Goal: Communication & Community: Answer question/provide support

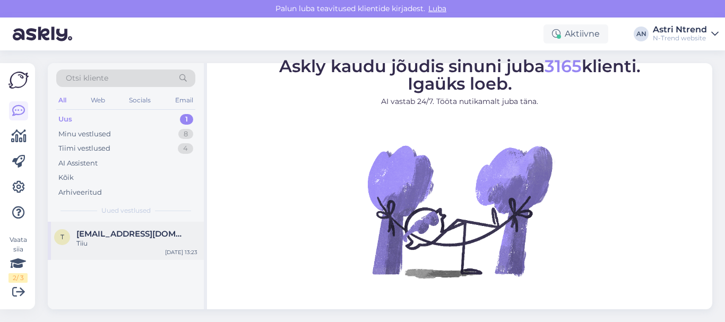
click at [123, 237] on span "[EMAIL_ADDRESS][DOMAIN_NAME]" at bounding box center [131, 234] width 110 height 10
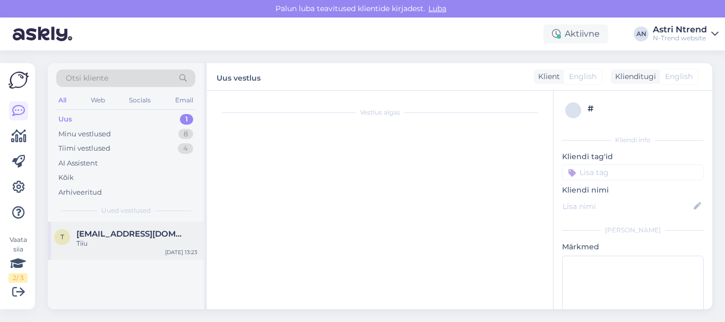
scroll to position [132, 0]
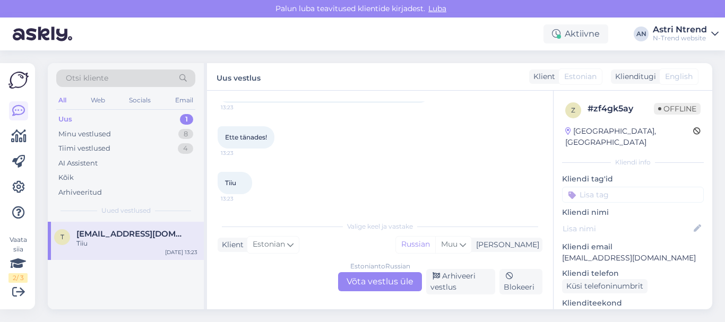
click at [383, 283] on div "Estonian to Russian Võta vestlus üle" at bounding box center [380, 281] width 84 height 19
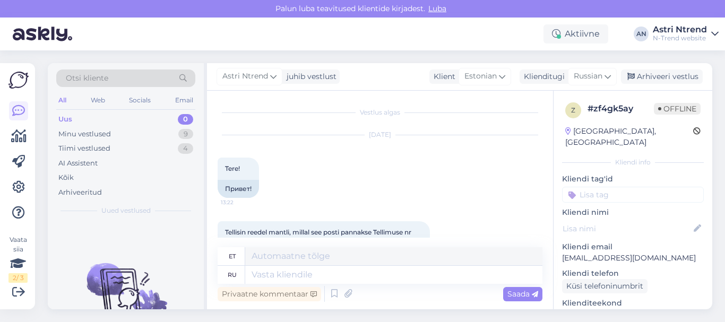
scroll to position [53, 0]
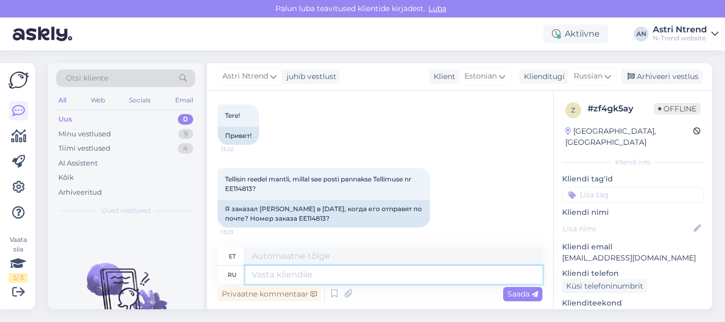
click at [280, 269] on textarea at bounding box center [393, 275] width 297 height 18
type textarea "P"
type textarea "Здрав"
type textarea "Tere"
type textarea "Здравствуйте,"
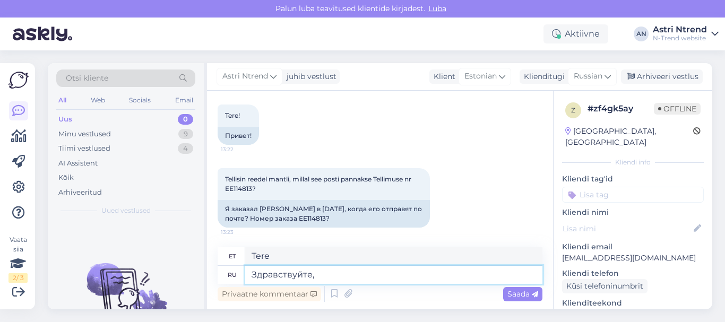
type textarea "Tere,"
type textarea "Здравствуйте, сегодня"
type textarea "Tere, täna"
type textarea "Здравствуйте, [DATE] или"
type textarea "Tere, täna või"
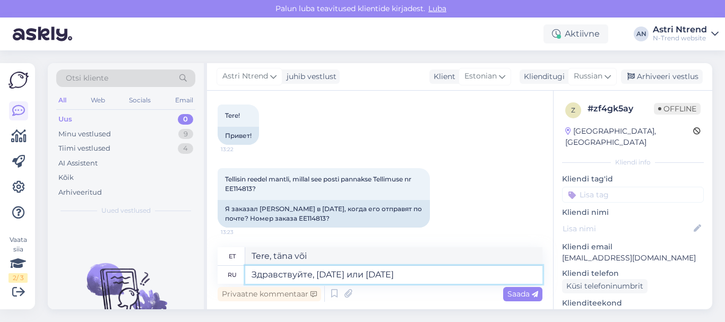
type textarea "Здравствуйте, [DATE] или [DATE]."
type textarea "Tere, täna või homme."
type textarea "Здравствуйте, [DATE] или [DATE]."
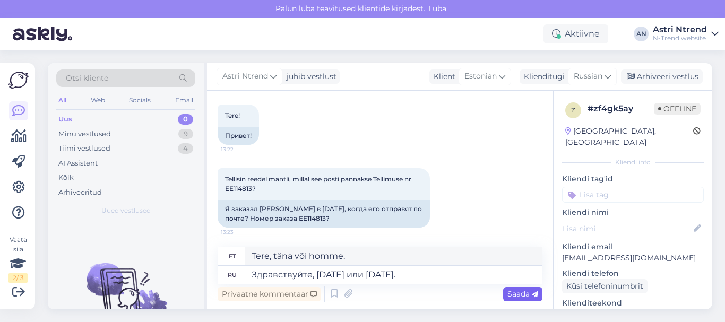
click at [524, 292] on span "Saada" at bounding box center [522, 294] width 31 height 10
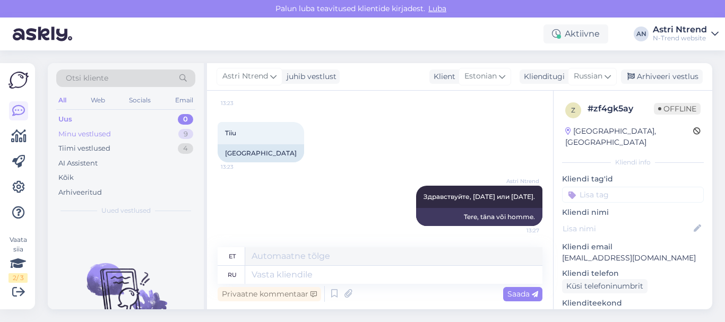
click at [100, 129] on div "Minu vestlused" at bounding box center [84, 134] width 53 height 11
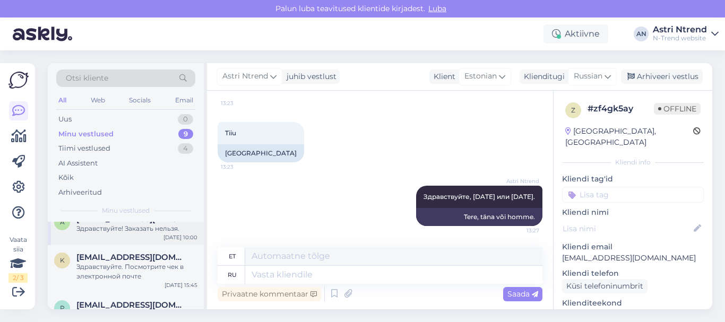
scroll to position [0, 0]
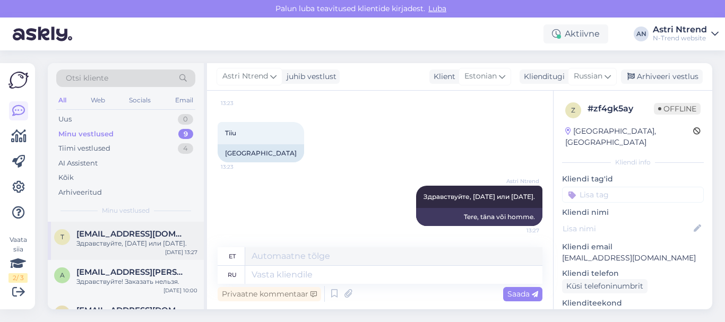
click at [119, 233] on span "[EMAIL_ADDRESS][DOMAIN_NAME]" at bounding box center [131, 234] width 110 height 10
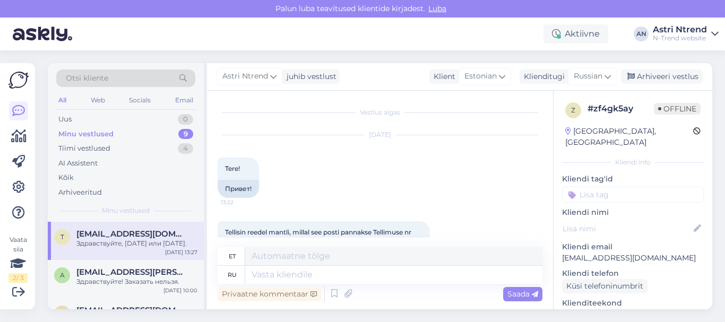
scroll to position [246, 0]
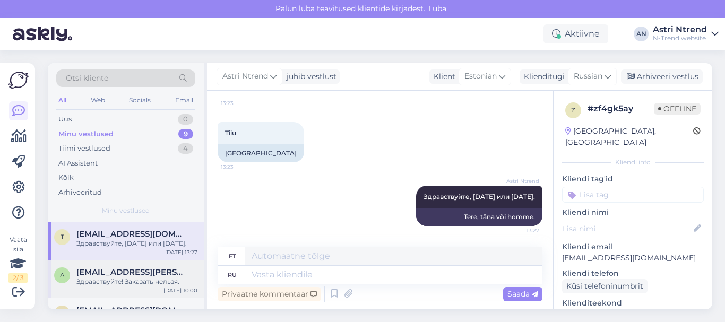
click at [137, 269] on span "[EMAIL_ADDRESS][PERSON_NAME][DOMAIN_NAME]" at bounding box center [131, 272] width 110 height 10
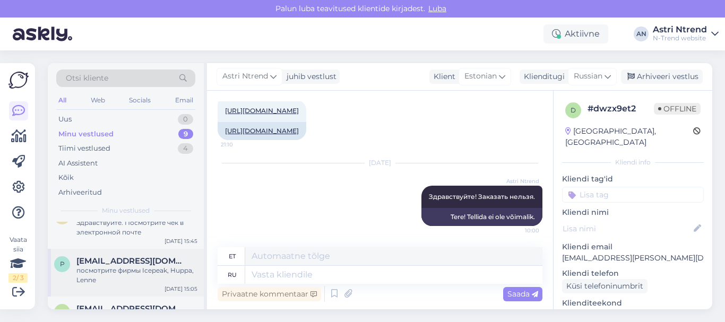
scroll to position [106, 0]
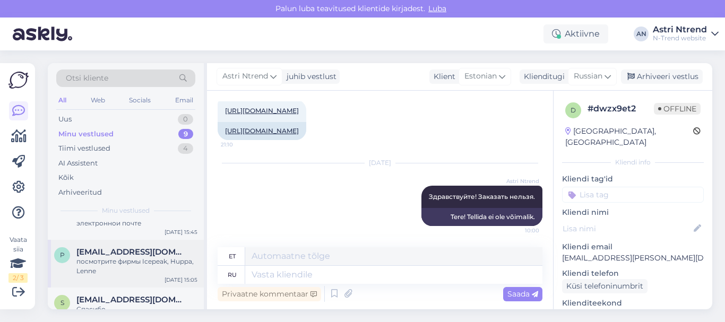
click at [121, 259] on div "посмотрите фирмы Icepeak, Huppa, Lenne" at bounding box center [136, 266] width 121 height 19
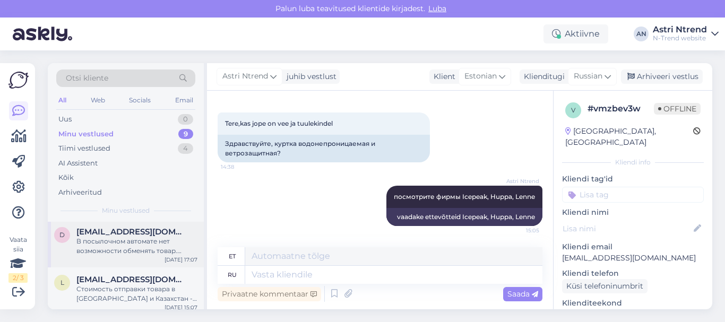
scroll to position [265, 0]
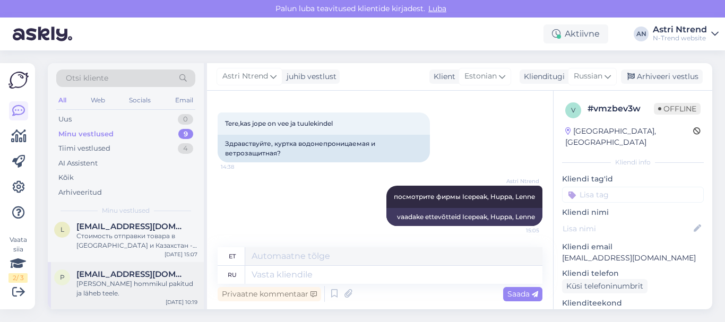
click at [126, 277] on span "[EMAIL_ADDRESS][DOMAIN_NAME]" at bounding box center [131, 275] width 110 height 10
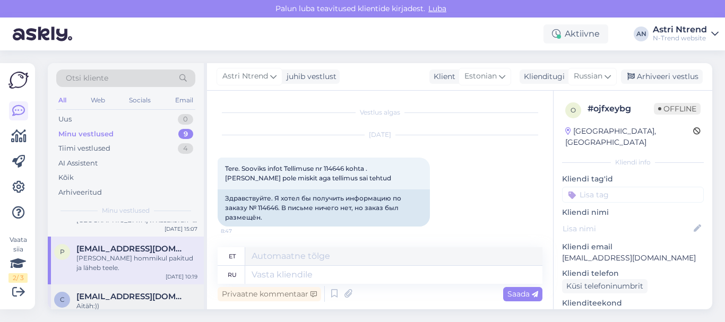
scroll to position [304, 0]
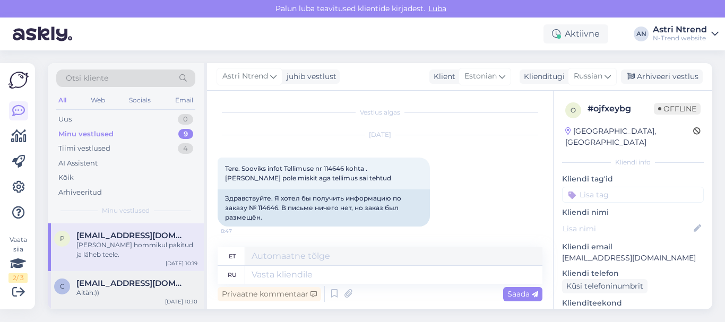
click at [105, 290] on div "Aitäh:))" at bounding box center [136, 293] width 121 height 10
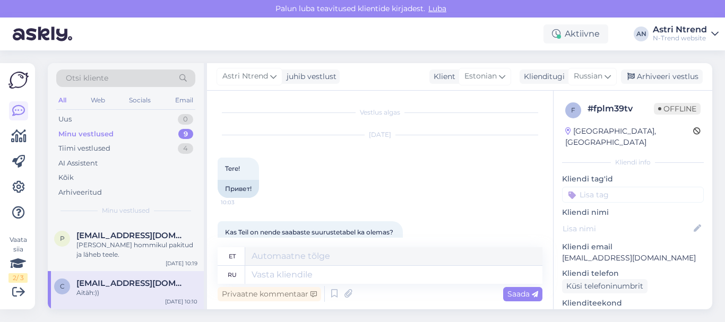
scroll to position [473, 0]
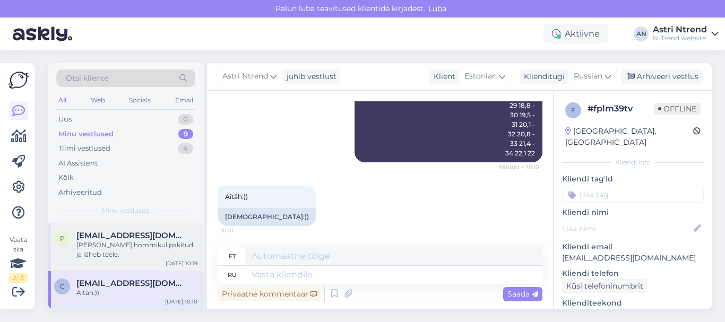
click at [147, 250] on div "[PERSON_NAME] hommikul pakitud ja läheb teele." at bounding box center [136, 249] width 121 height 19
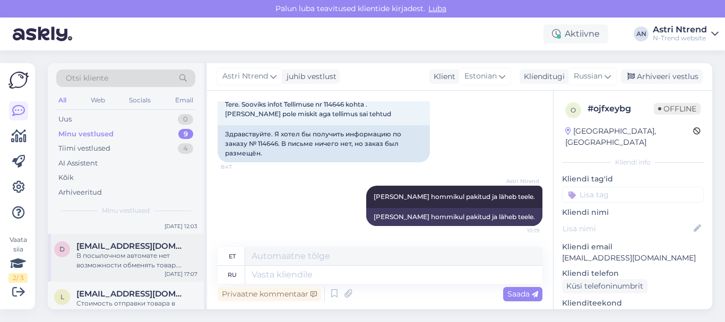
scroll to position [145, 0]
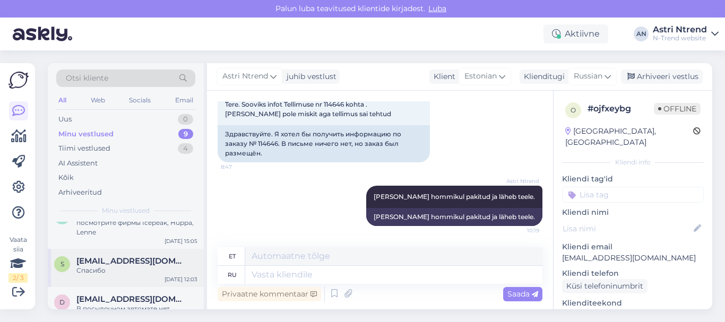
click at [126, 269] on div "Спасибо" at bounding box center [136, 271] width 121 height 10
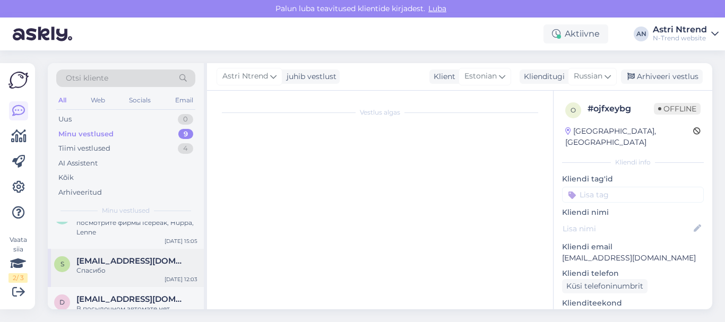
scroll to position [110, 0]
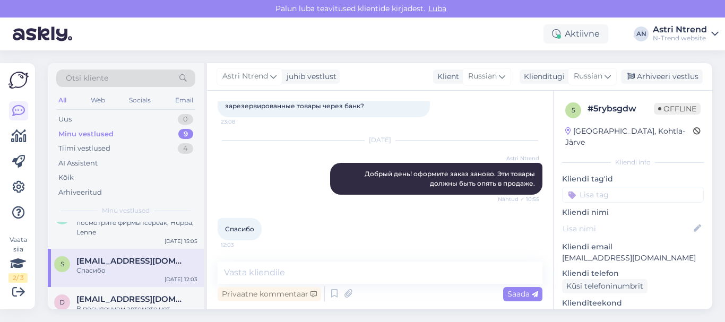
click at [121, 268] on div "Спасибо" at bounding box center [136, 271] width 121 height 10
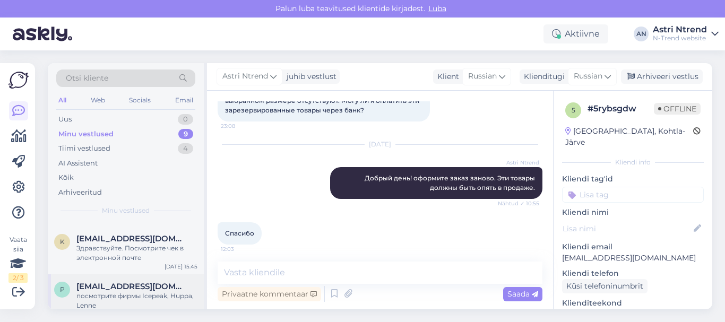
scroll to position [53, 0]
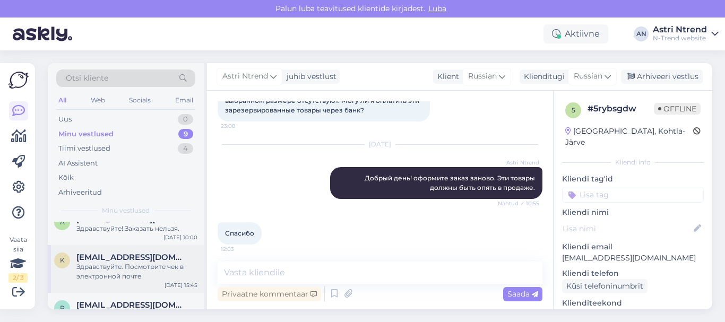
click at [138, 270] on div "Здравствуйте. Посмотрите чек в электронной почте" at bounding box center [136, 271] width 121 height 19
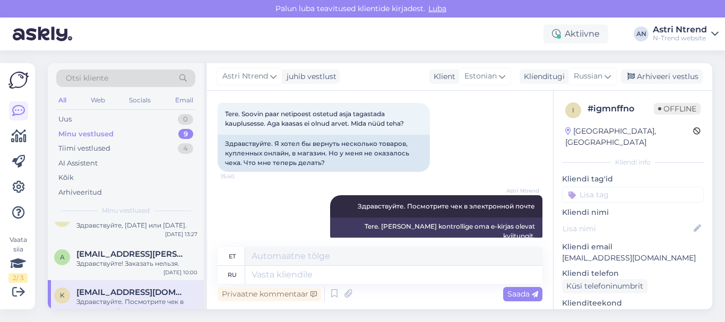
scroll to position [0, 0]
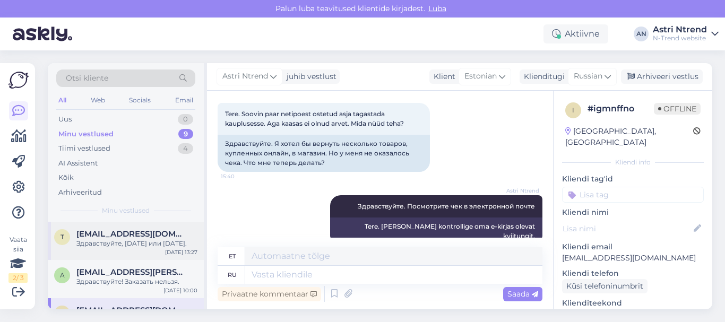
click at [127, 245] on div "Здравствуйте, [DATE] или [DATE]." at bounding box center [136, 244] width 121 height 10
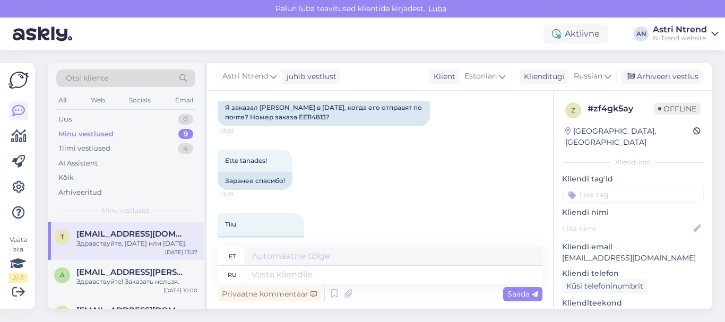
scroll to position [246, 0]
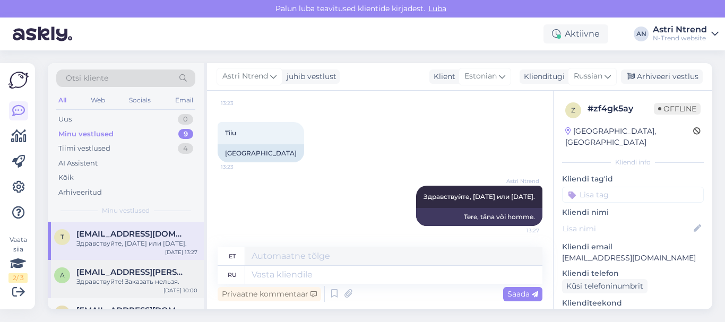
click at [115, 275] on span "[EMAIL_ADDRESS][PERSON_NAME][DOMAIN_NAME]" at bounding box center [131, 272] width 110 height 10
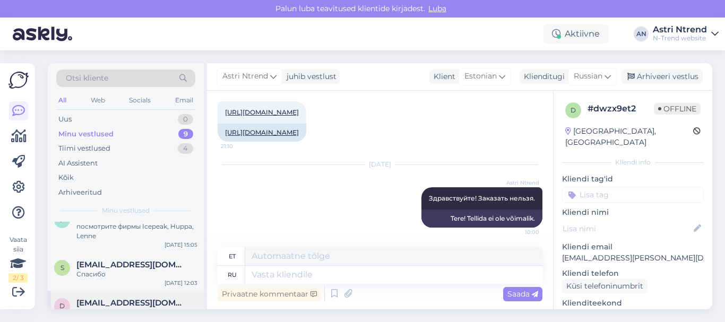
scroll to position [159, 0]
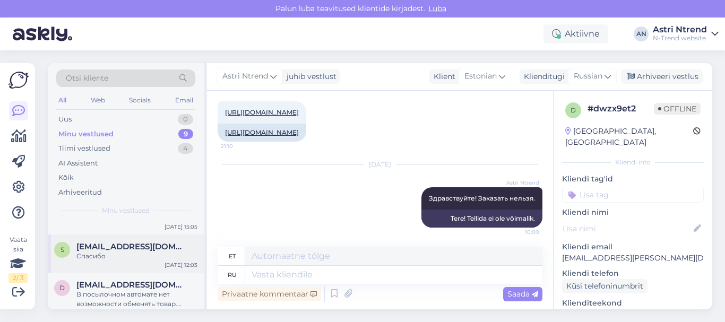
click at [132, 255] on div "Спасибо" at bounding box center [136, 257] width 121 height 10
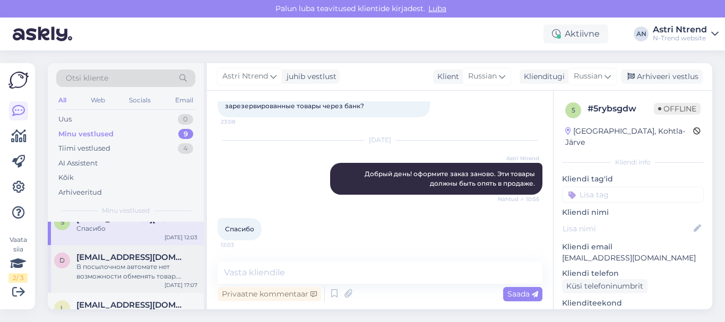
scroll to position [212, 0]
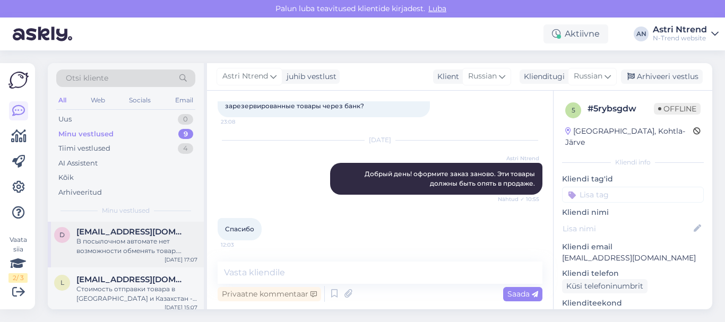
click at [144, 250] on div "В посылочном автомате нет возможности обменять товар. Единственный способ - вер…" at bounding box center [136, 246] width 121 height 19
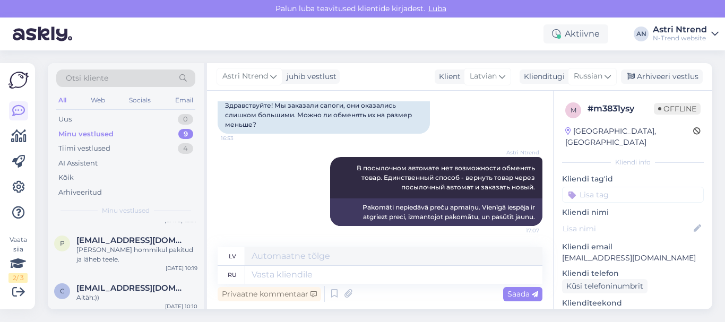
scroll to position [304, 0]
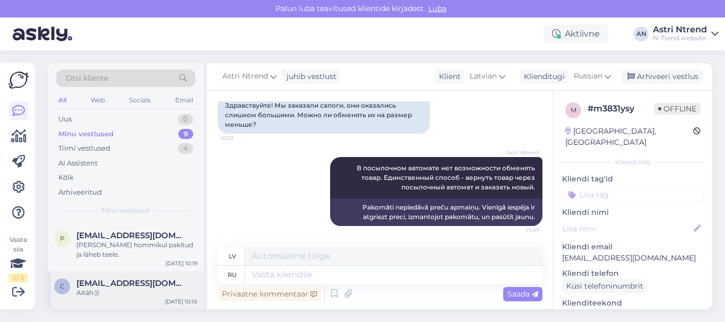
click at [116, 295] on div "Aitäh:))" at bounding box center [136, 293] width 121 height 10
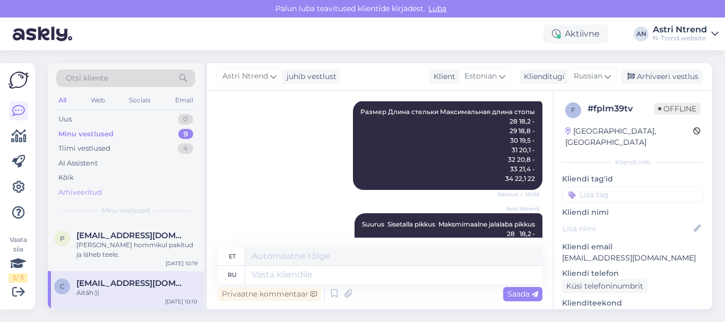
scroll to position [314, 0]
